Goal: Find specific page/section: Find specific page/section

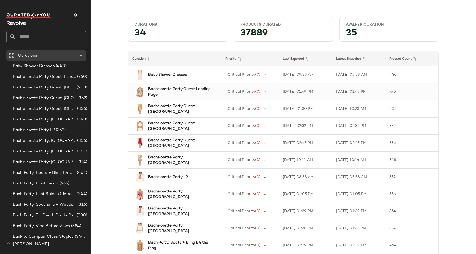
click at [167, 90] on b "Bachelorette Party Guest: Landing Page" at bounding box center [179, 91] width 63 height 11
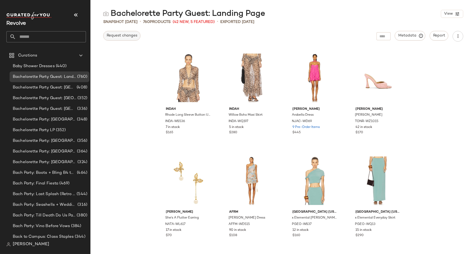
click at [121, 35] on span "Request changes" at bounding box center [121, 36] width 31 height 4
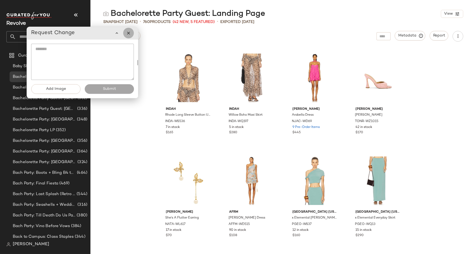
click at [129, 32] on icon "button" at bounding box center [128, 33] width 5 height 5
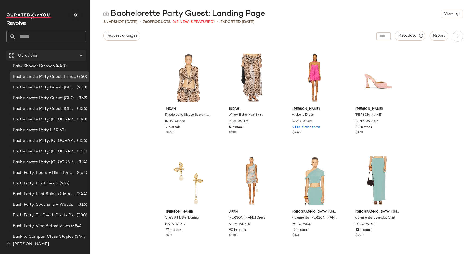
click at [30, 57] on span "Curations" at bounding box center [27, 55] width 19 height 6
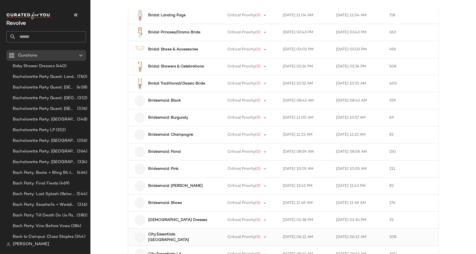
scroll to position [695, 0]
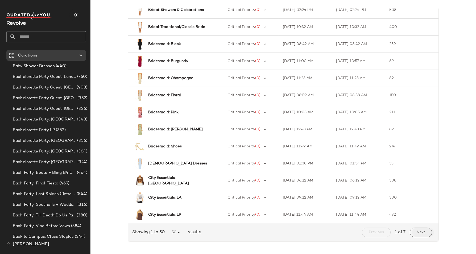
click at [423, 230] on span "Next" at bounding box center [420, 232] width 9 height 4
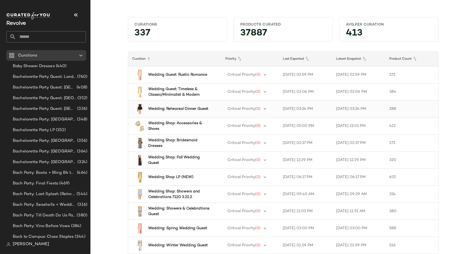
click at [198, 108] on b "Wedding: Rehearsal Dinner Guest" at bounding box center [178, 109] width 60 height 6
